Goal: Navigation & Orientation: Understand site structure

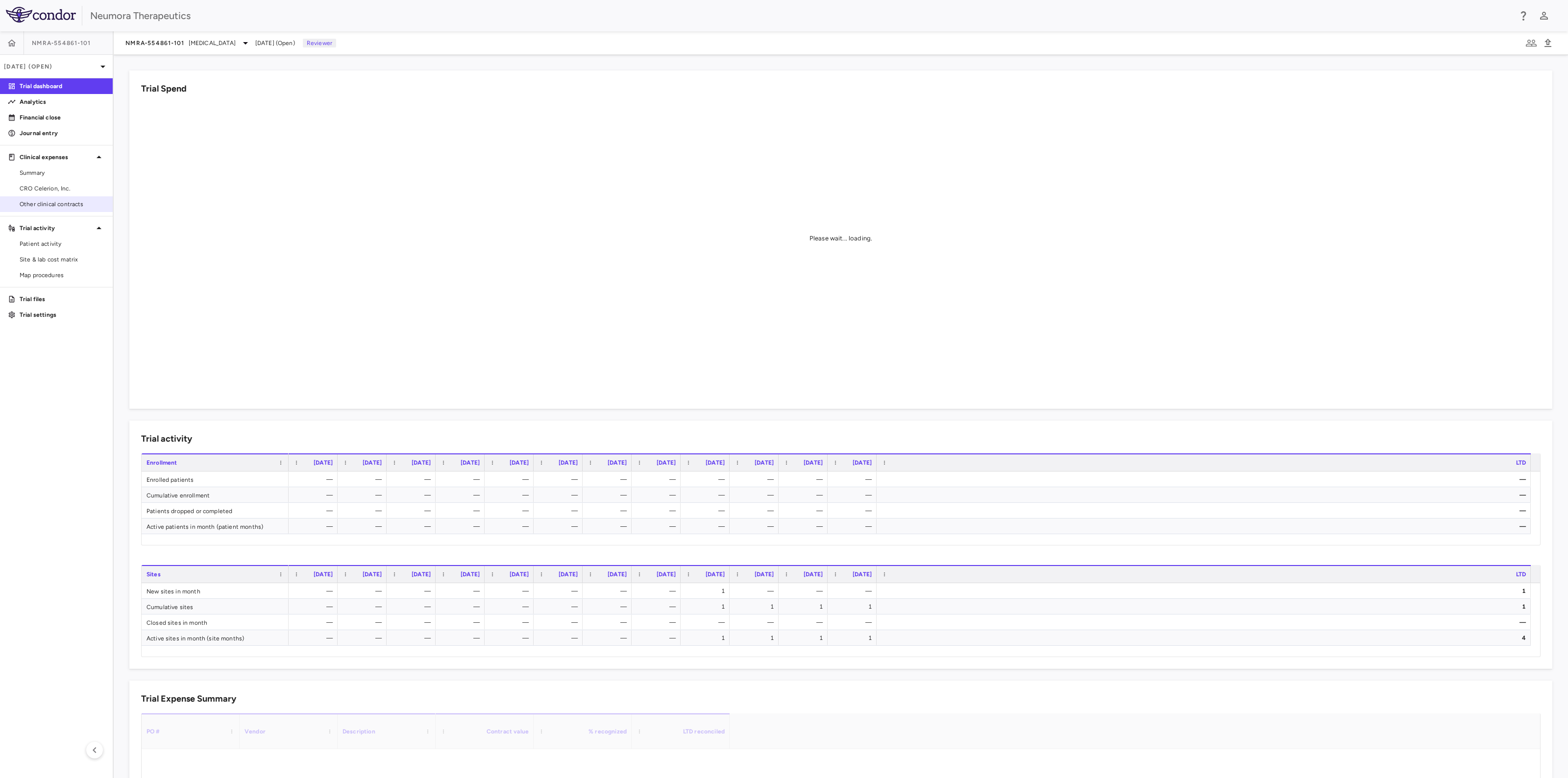
drag, startPoint x: 43, startPoint y: 183, endPoint x: 56, endPoint y: 197, distance: 19.1
click at [42, 183] on link "CRO Celerion, Inc." at bounding box center [56, 189] width 112 height 15
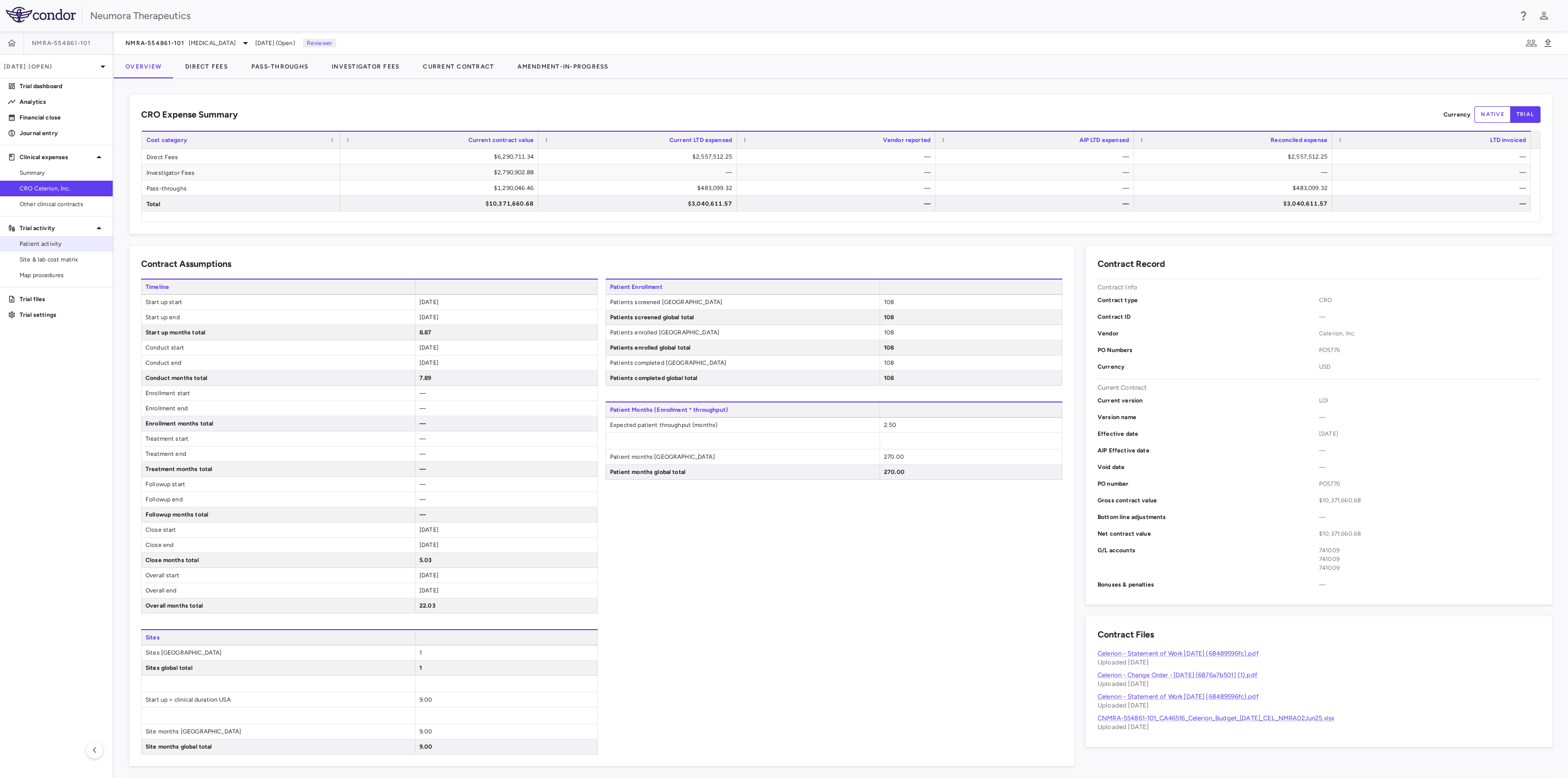
click at [41, 243] on span "Patient activity" at bounding box center [62, 244] width 86 height 9
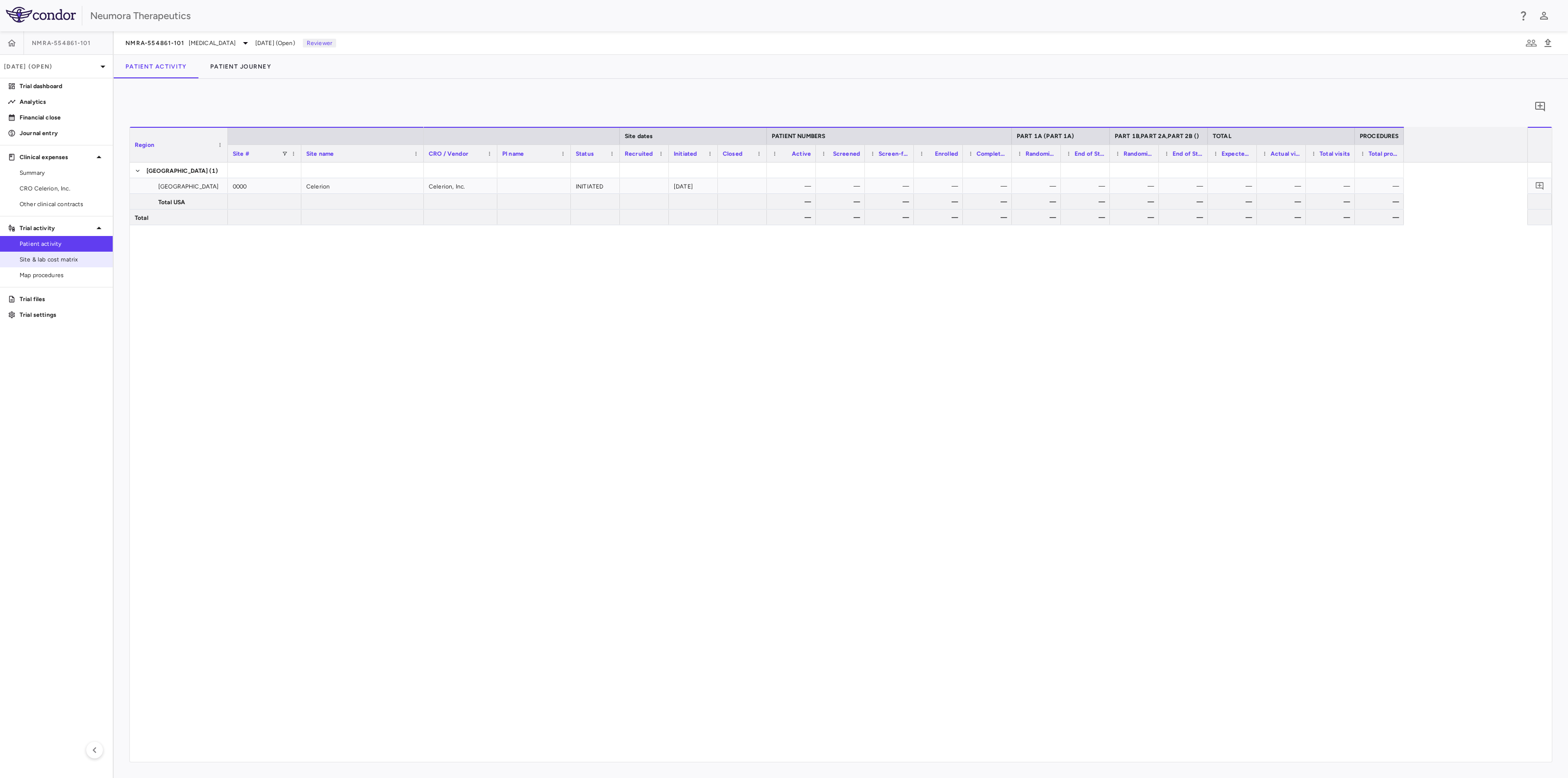
click at [32, 260] on span "Site & lab cost matrix" at bounding box center [62, 260] width 86 height 9
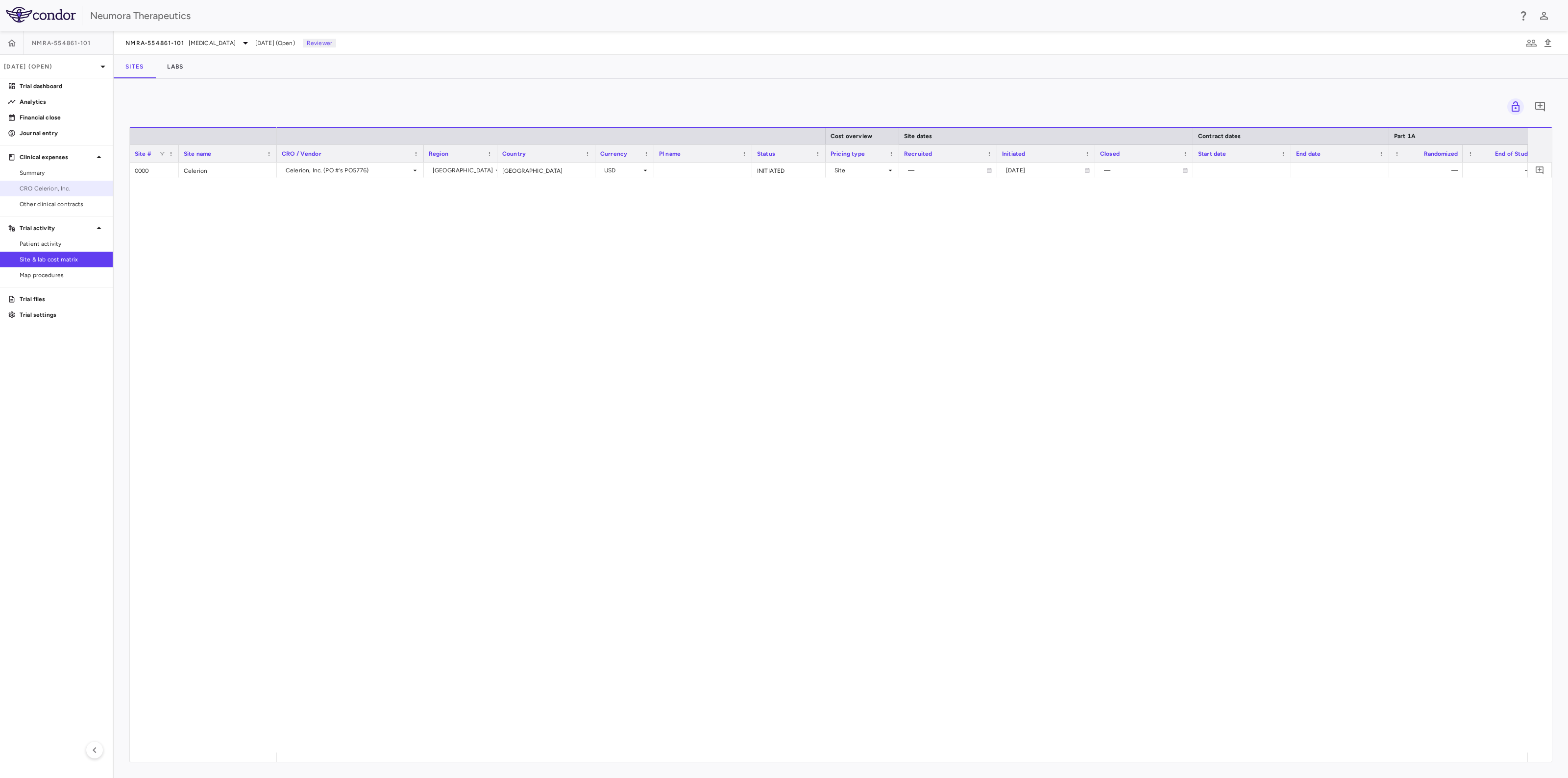
click at [27, 191] on span "CRO Celerion, Inc." at bounding box center [62, 189] width 86 height 9
